Goal: Transaction & Acquisition: Purchase product/service

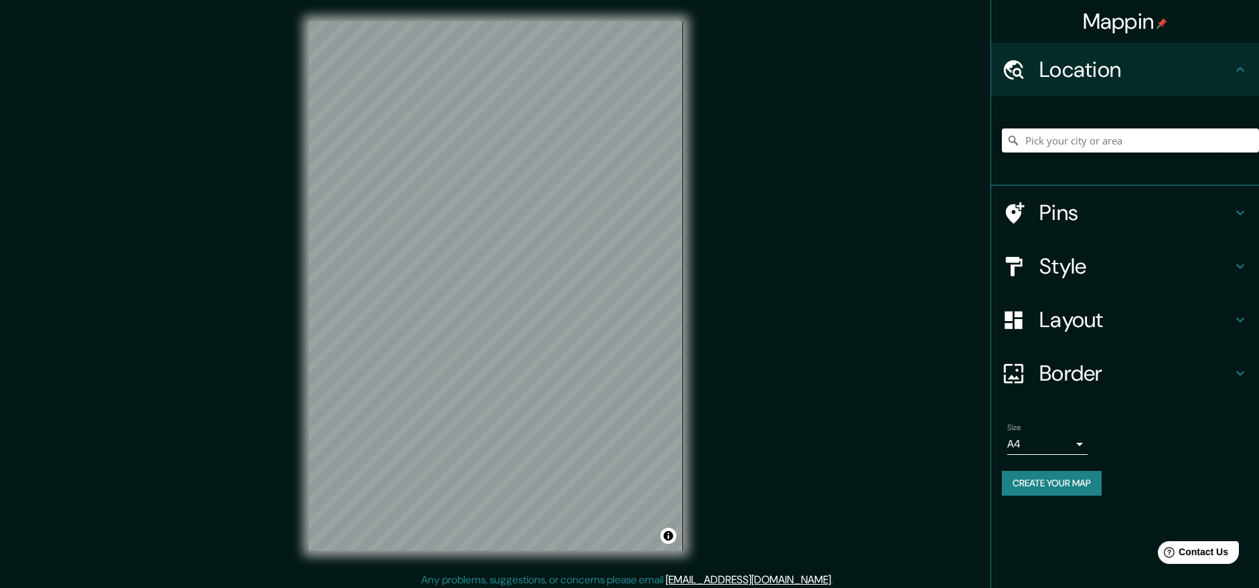
click at [1123, 140] on input "Pick your city or area" at bounding box center [1129, 141] width 257 height 24
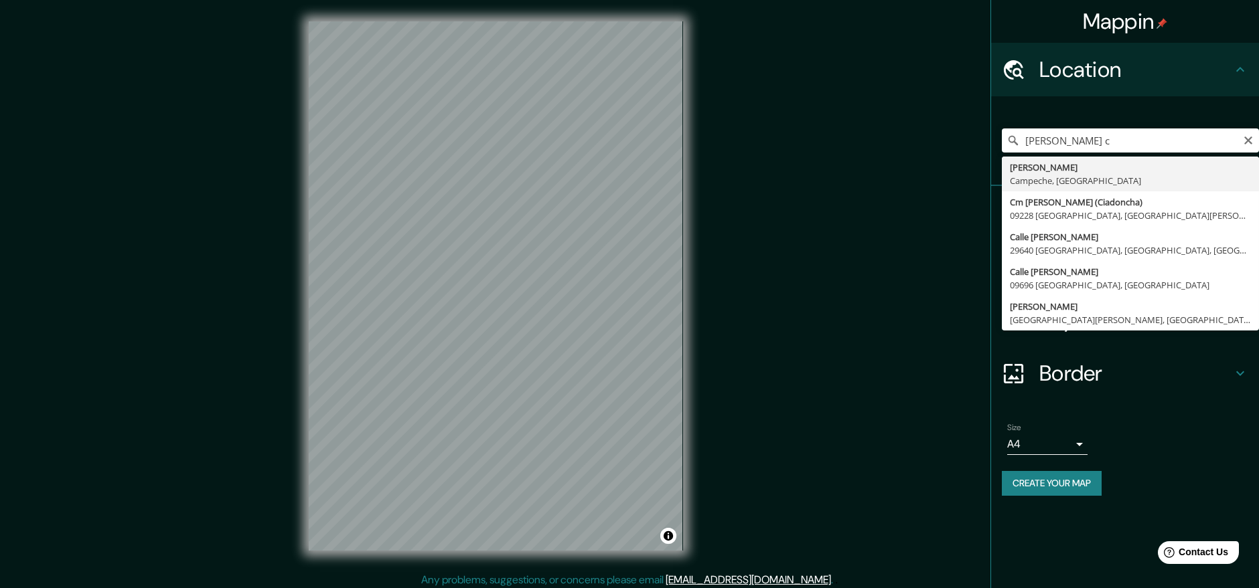
type input "[PERSON_NAME], [GEOGRAPHIC_DATA], [GEOGRAPHIC_DATA]"
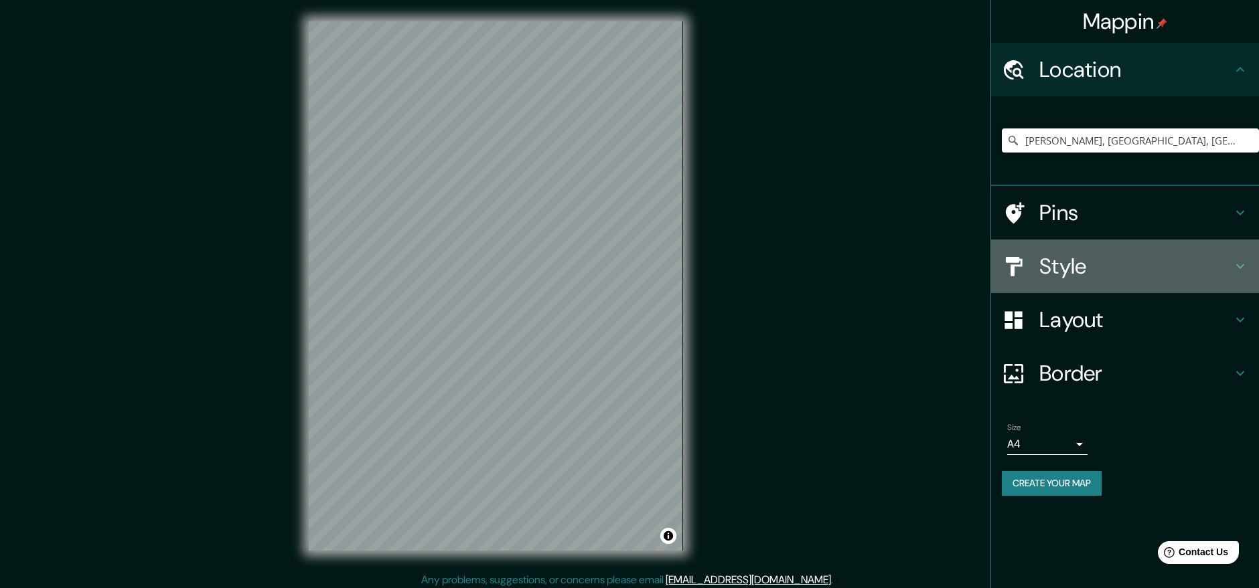
click at [1231, 266] on h4 "Style" at bounding box center [1135, 266] width 193 height 27
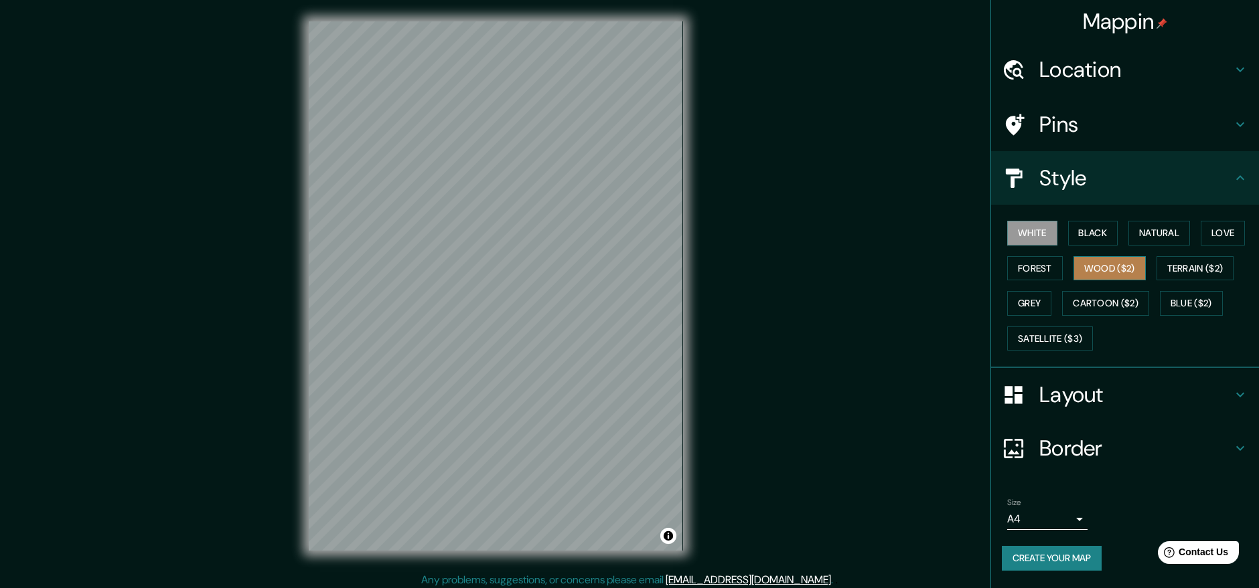
click at [1141, 268] on button "Wood ($2)" at bounding box center [1109, 268] width 72 height 25
click at [1119, 268] on button "Wood ($2)" at bounding box center [1109, 268] width 72 height 25
click at [1182, 269] on button "Terrain ($2)" at bounding box center [1195, 268] width 78 height 25
click at [1125, 270] on button "Wood ($2)" at bounding box center [1109, 268] width 72 height 25
click at [1041, 232] on button "White" at bounding box center [1032, 233] width 50 height 25
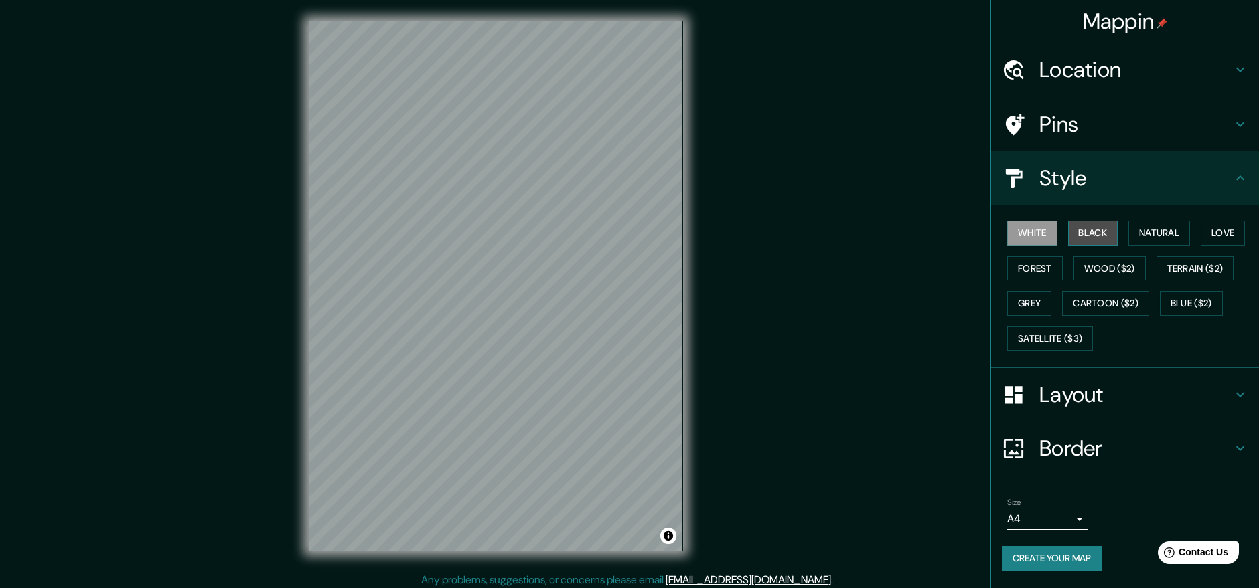
click at [1089, 231] on button "Black" at bounding box center [1093, 233] width 50 height 25
click at [1039, 264] on button "Forest" at bounding box center [1035, 268] width 56 height 25
